Goal: Check status: Check status

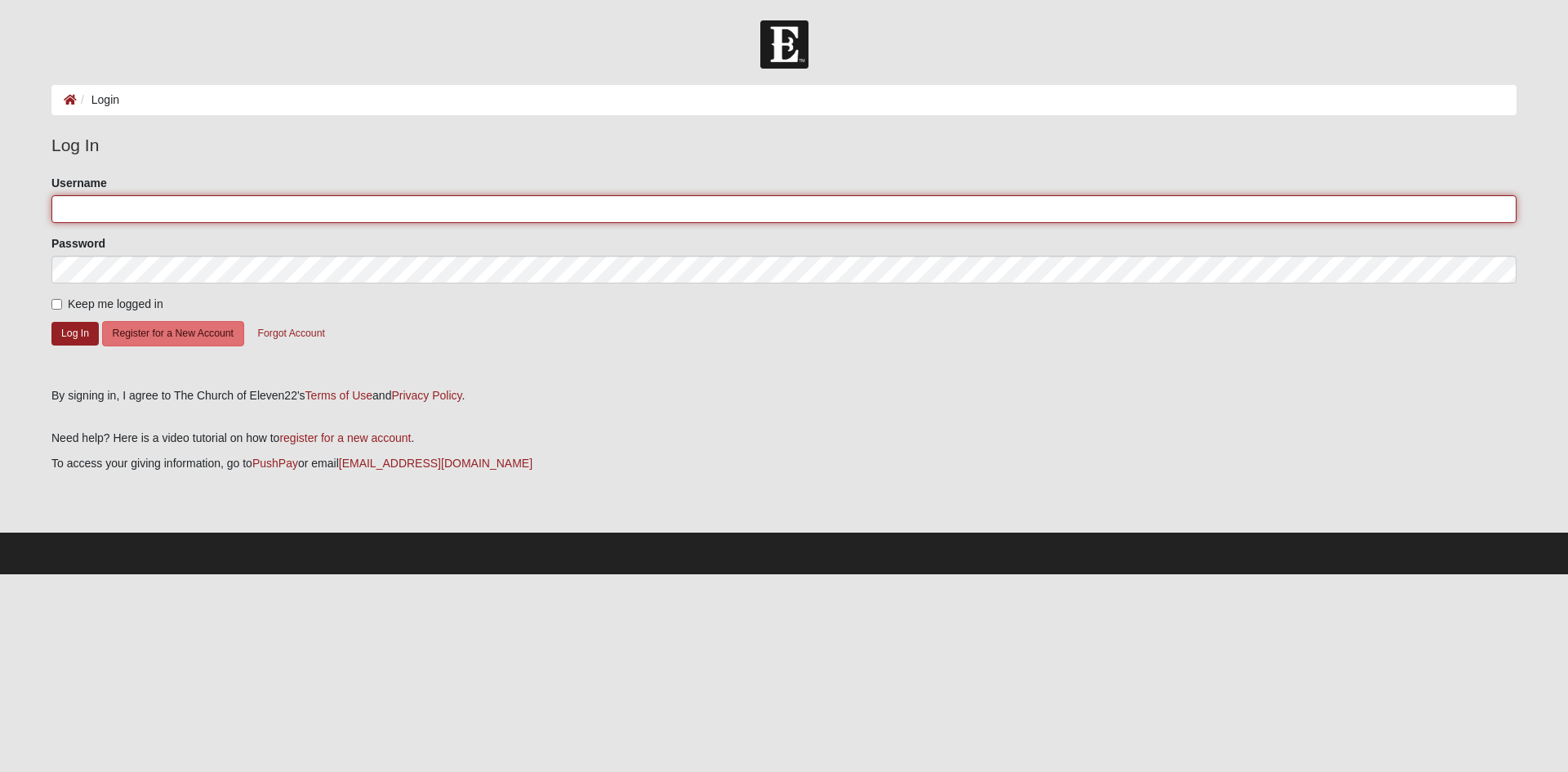
click at [106, 208] on input "Username" at bounding box center [784, 209] width 1465 height 27
type input "psturney"
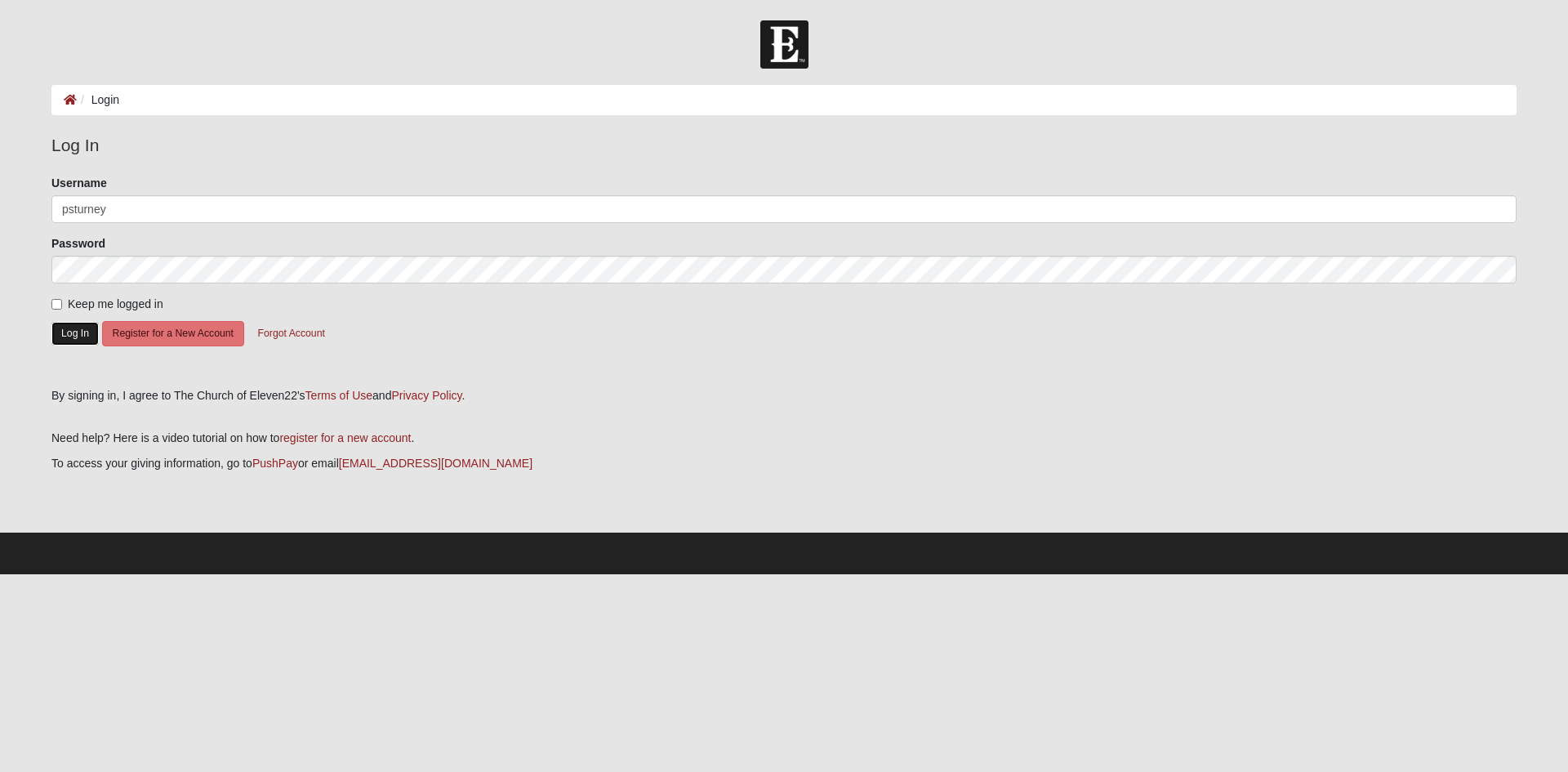
click at [58, 341] on button "Log In" at bounding box center [75, 334] width 47 height 24
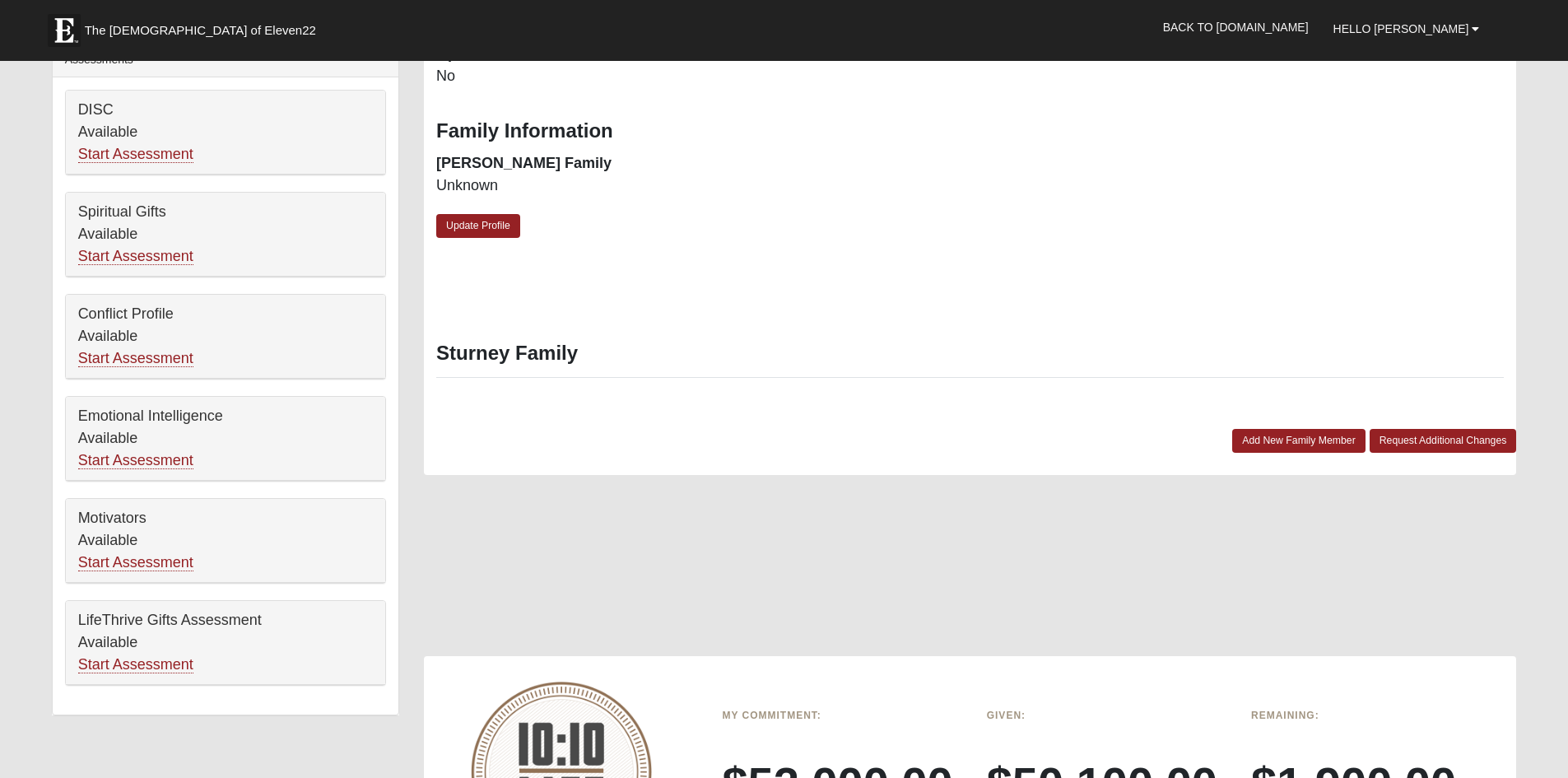
scroll to position [741, 0]
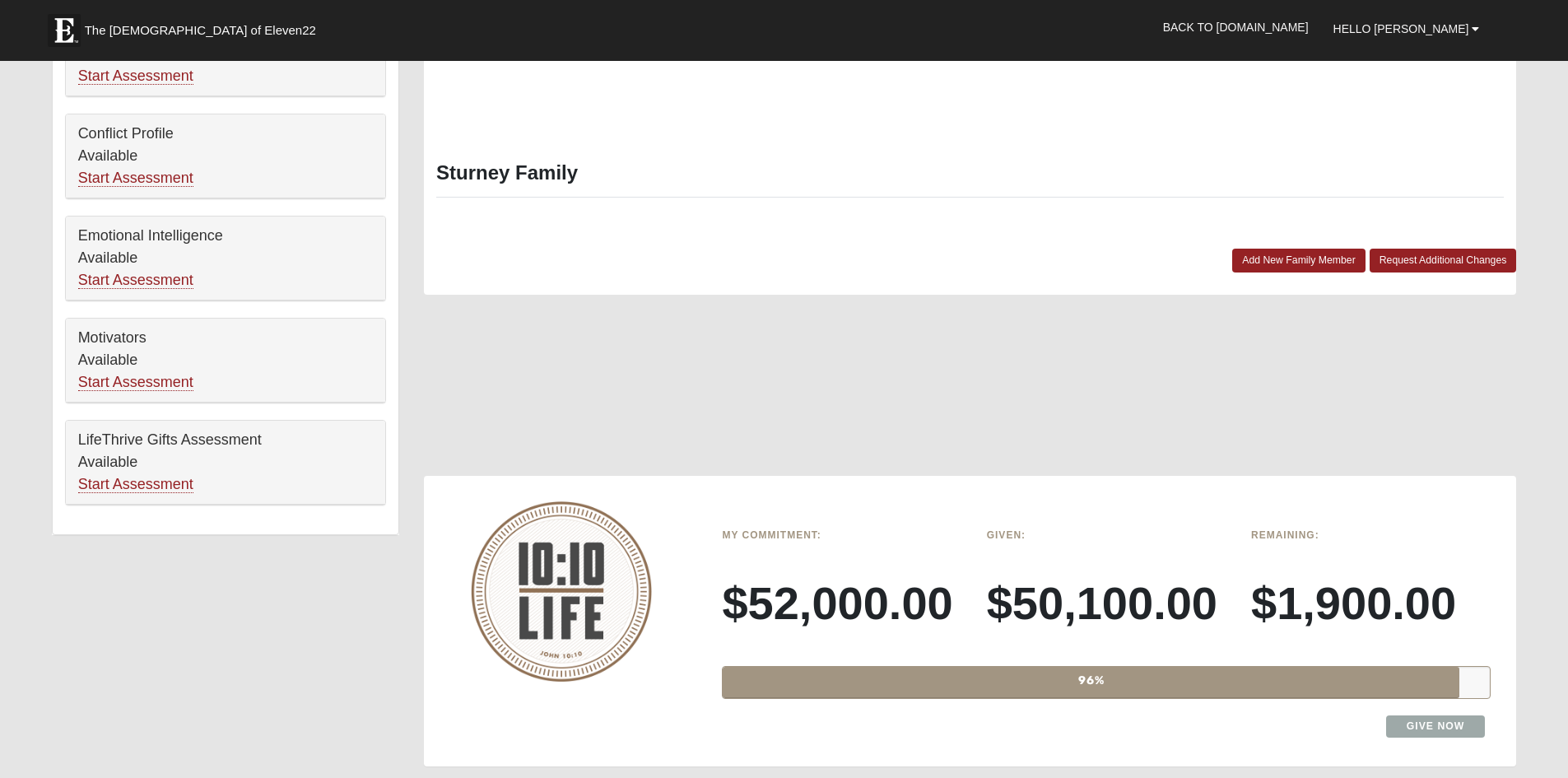
click at [1010, 652] on div "Given: $50,100.00" at bounding box center [1107, 588] width 264 height 132
click at [1018, 670] on div "96%" at bounding box center [1091, 682] width 737 height 31
click at [990, 612] on h3 "$50,100.00" at bounding box center [1107, 603] width 240 height 55
click at [689, 584] on div at bounding box center [561, 591] width 273 height 205
click at [629, 564] on img at bounding box center [561, 591] width 181 height 180
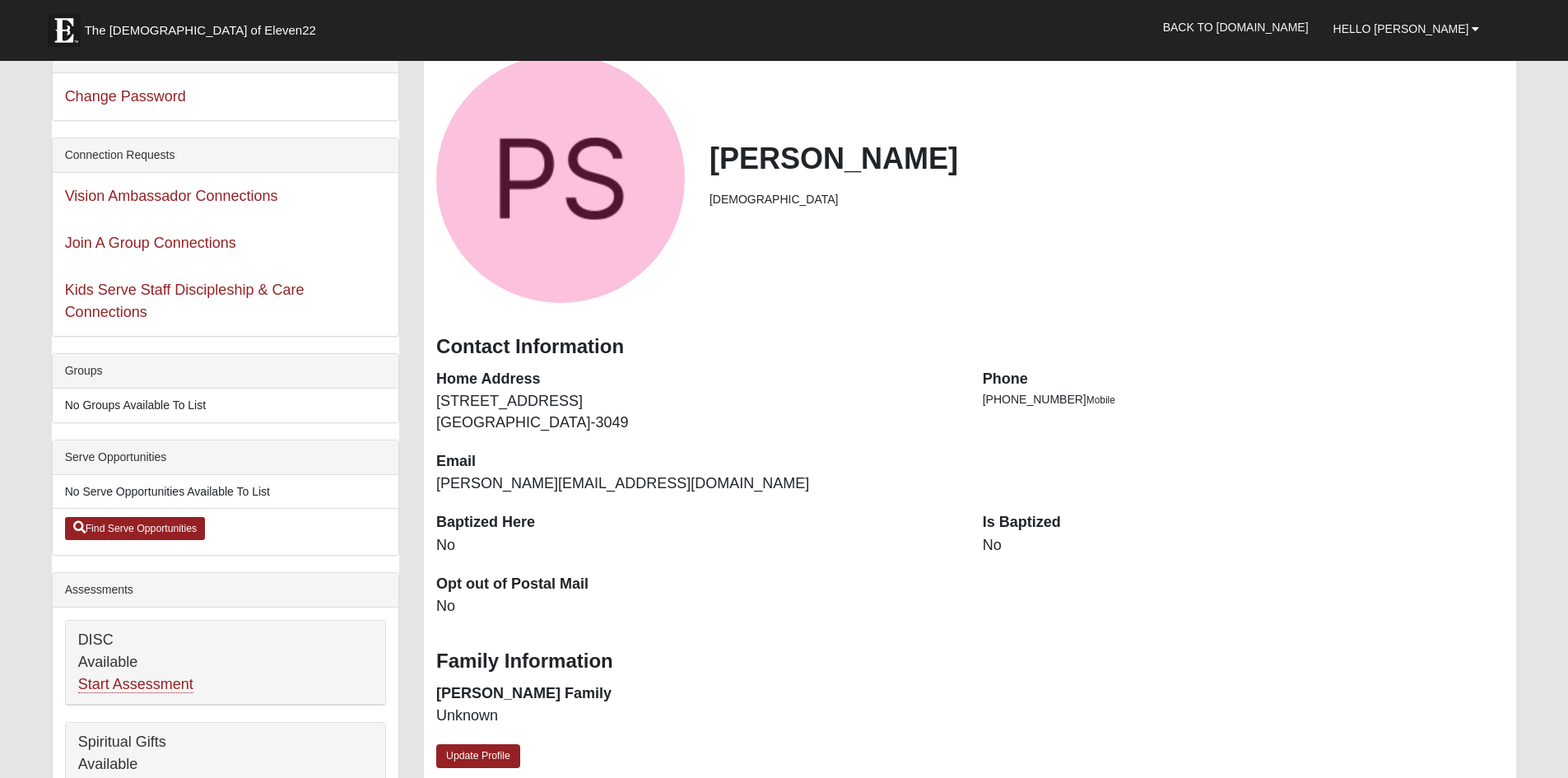
scroll to position [0, 0]
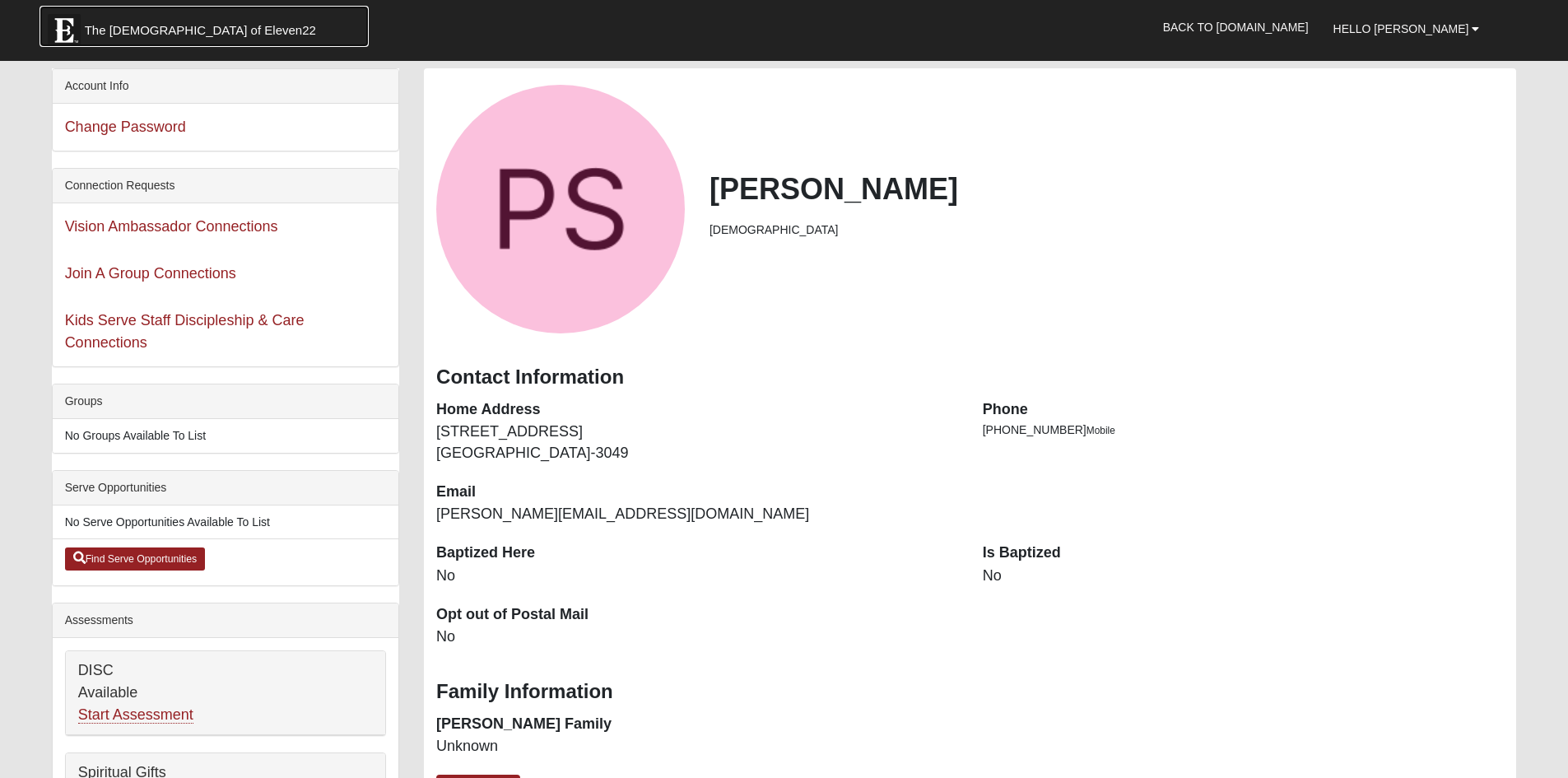
click at [154, 29] on span "The [DEMOGRAPHIC_DATA] of Eleven22" at bounding box center [200, 30] width 231 height 16
